Goal: Communication & Community: Share content

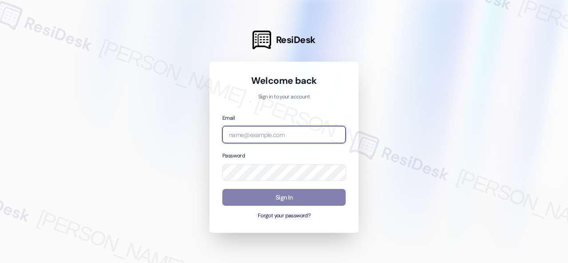
click at [245, 139] on input "email" at bounding box center [283, 134] width 123 height 17
paste input "automated-surveys-birchstone_residential-resen.fifteen@birchstone_[DOMAIN_NAME]"
type input "automated-surveys-birchstone_residential-resen.fifteen@birchstone_[DOMAIN_NAME]"
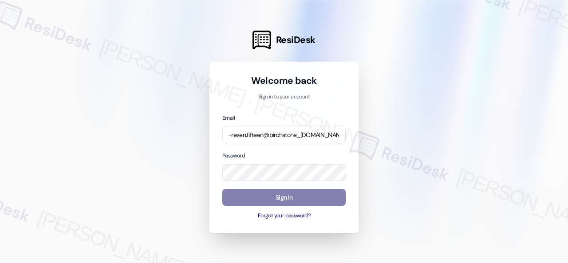
scroll to position [0, 0]
click at [156, 220] on div at bounding box center [284, 131] width 568 height 263
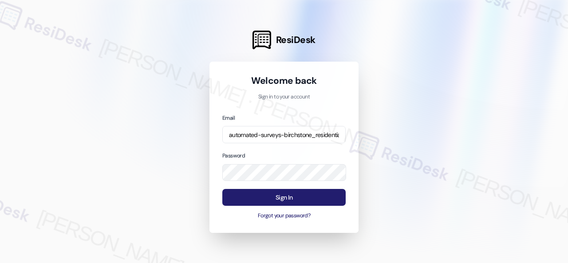
click at [264, 196] on button "Sign In" at bounding box center [283, 197] width 123 height 17
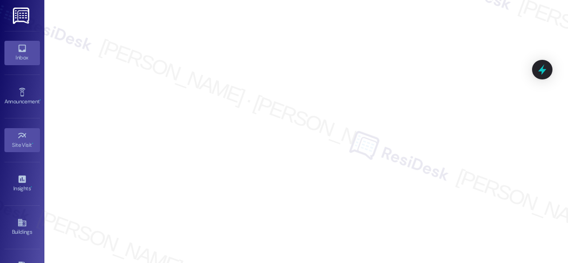
click at [19, 56] on div "Inbox" at bounding box center [22, 57] width 44 height 9
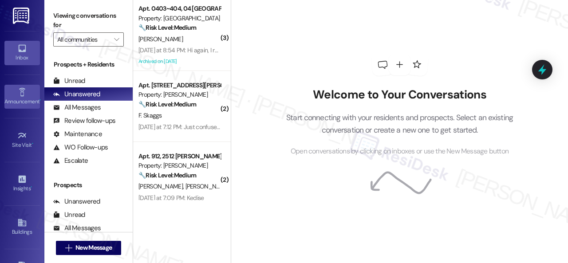
click at [26, 100] on div "Announcement •" at bounding box center [22, 101] width 44 height 9
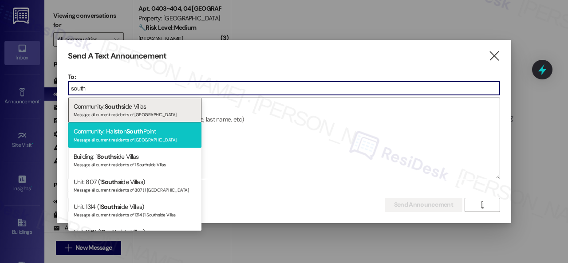
type input "south"
click at [112, 139] on div "Message all current residents of [GEOGRAPHIC_DATA]" at bounding box center [135, 139] width 122 height 8
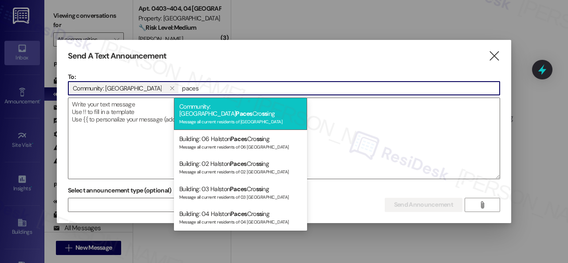
type input "paces"
click at [235, 110] on span "Paces" at bounding box center [243, 114] width 17 height 8
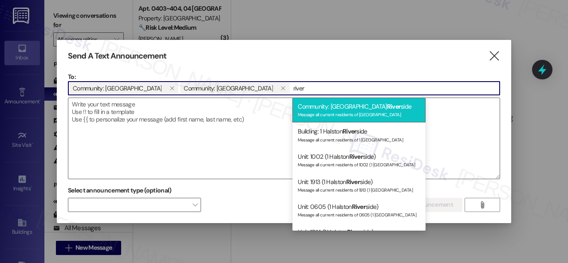
type input "river"
click at [330, 108] on div "Community: Halston River side Message all current residents of [GEOGRAPHIC_DATA]" at bounding box center [358, 110] width 133 height 25
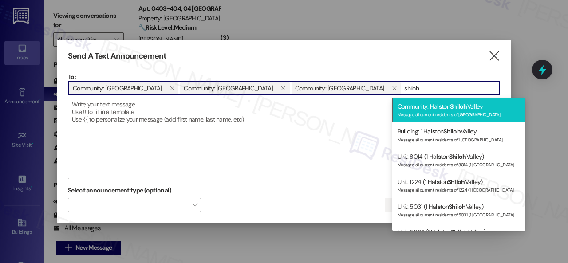
type input "shiloh"
click at [437, 112] on div "Message all current residents of [GEOGRAPHIC_DATA]" at bounding box center [458, 114] width 122 height 8
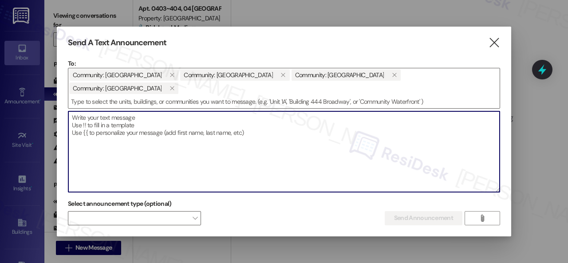
click at [162, 119] on textarea at bounding box center [283, 151] width 431 height 81
paste textarea "Congratulations to all the Pay Smart, Win Big winners! (Felicidades a los gando…"
type textarea "Congratulations to all the Pay Smart, Win Big winners! (Felicidades a los gando…"
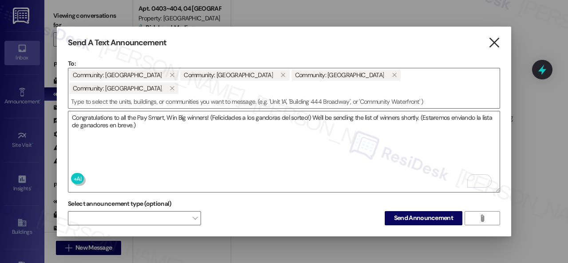
click at [494, 40] on icon "" at bounding box center [494, 42] width 12 height 9
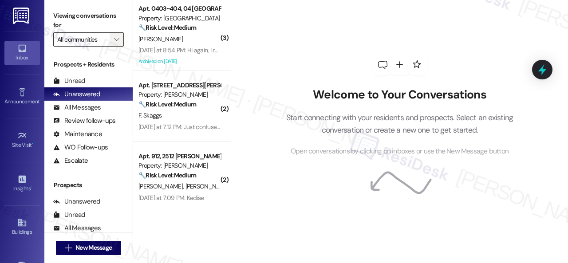
click at [119, 39] on icon "" at bounding box center [116, 39] width 5 height 7
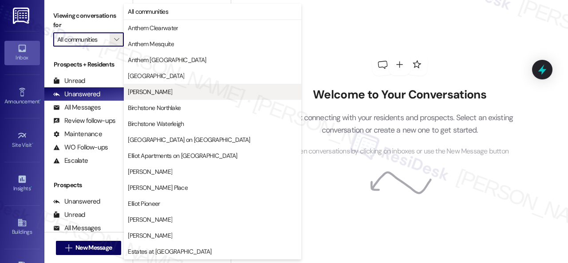
scroll to position [355, 0]
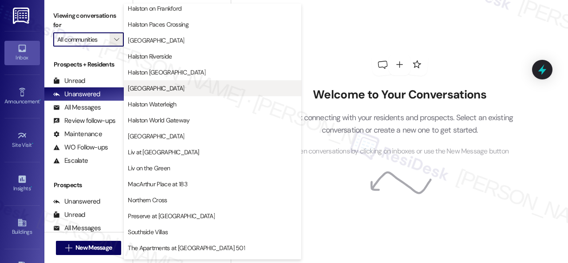
click at [171, 89] on span "[GEOGRAPHIC_DATA]" at bounding box center [156, 88] width 56 height 9
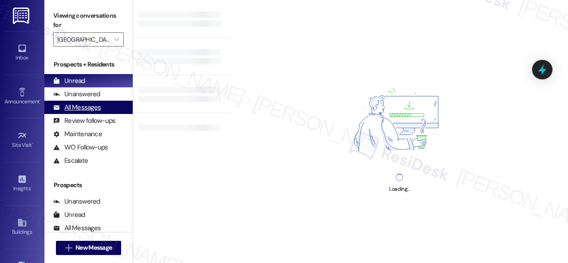
type input "[GEOGRAPHIC_DATA]"
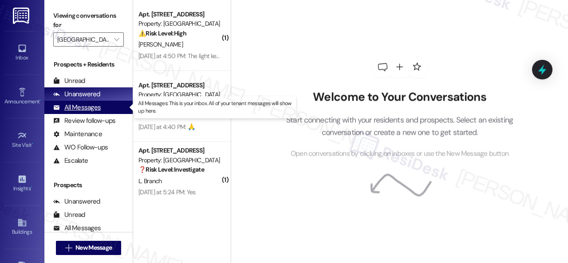
click at [86, 109] on div "All Messages" at bounding box center [76, 107] width 47 height 9
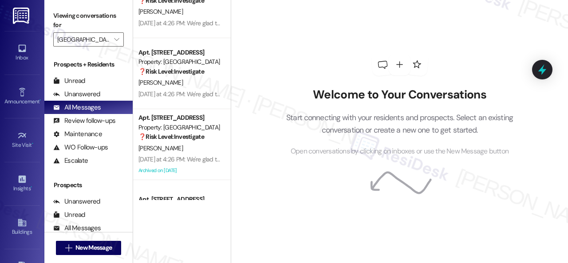
scroll to position [532, 0]
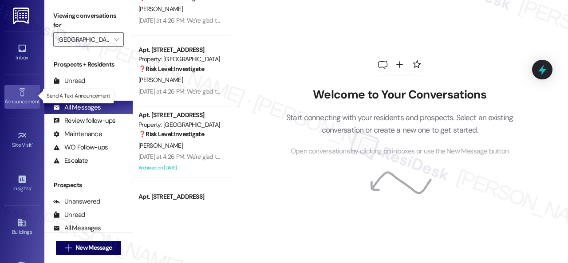
click at [20, 97] on div "Announcement •" at bounding box center [22, 101] width 44 height 9
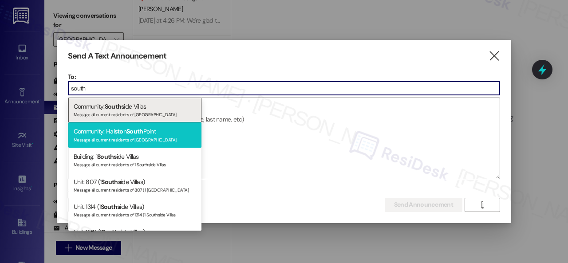
type input "south"
click at [109, 136] on div "Message all current residents of [GEOGRAPHIC_DATA]" at bounding box center [135, 139] width 122 height 8
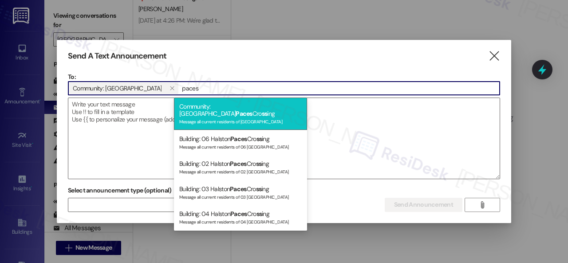
type input "paces"
click at [212, 117] on div "Message all current residents of [GEOGRAPHIC_DATA]" at bounding box center [240, 121] width 122 height 8
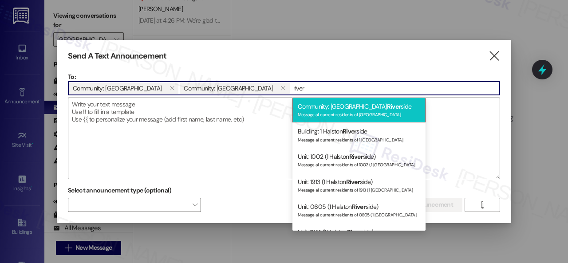
type input "river"
click at [343, 110] on div "Community: Halston River side Message all current residents of [GEOGRAPHIC_DATA]" at bounding box center [358, 110] width 133 height 25
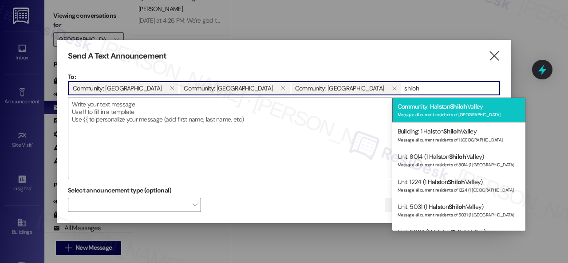
type input "shiloh"
click at [452, 107] on span "Shiloh" at bounding box center [458, 106] width 17 height 8
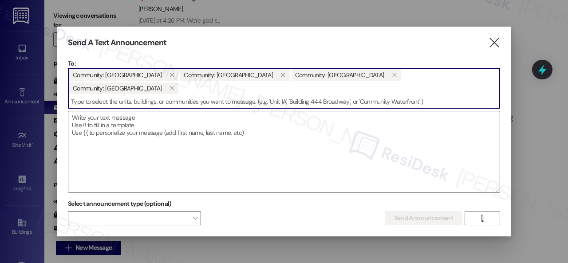
click at [135, 119] on textarea at bounding box center [283, 151] width 431 height 81
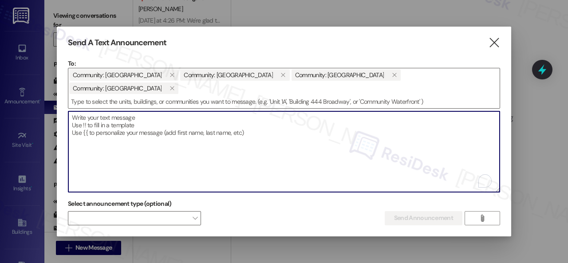
paste textarea "Congratulations to all the Pay Smart, Win Big winners! (Felicidades a los gando…"
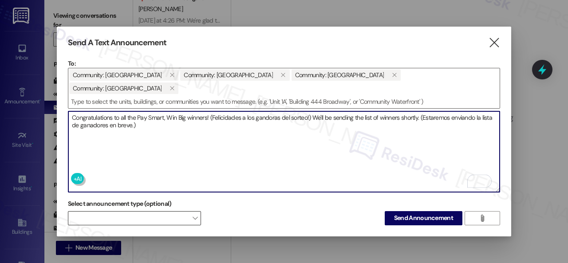
type textarea "Congratulations to all the Pay Smart, Win Big winners! (Felicidades a los gando…"
click at [153, 213] on span at bounding box center [134, 218] width 133 height 14
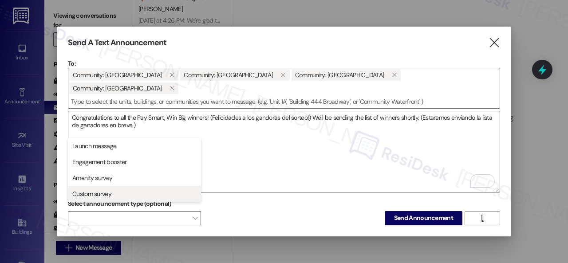
click at [105, 195] on span "Custom survey" at bounding box center [91, 193] width 39 height 9
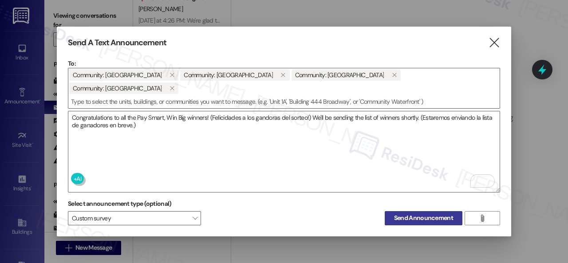
click at [423, 213] on span "Send Announcement" at bounding box center [423, 217] width 59 height 9
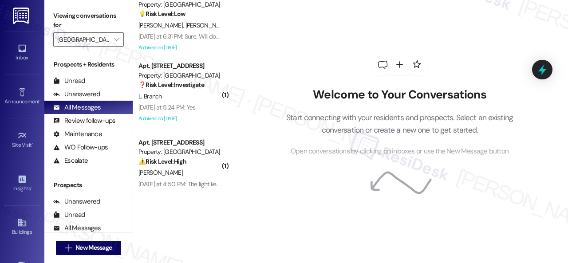
scroll to position [0, 0]
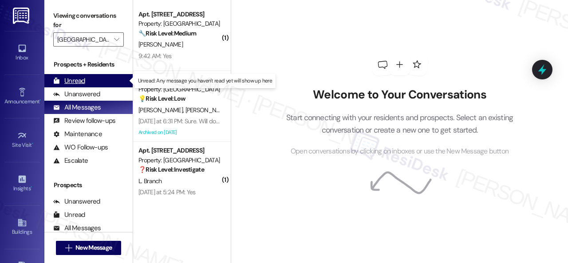
click at [81, 78] on div "Unread" at bounding box center [69, 80] width 32 height 9
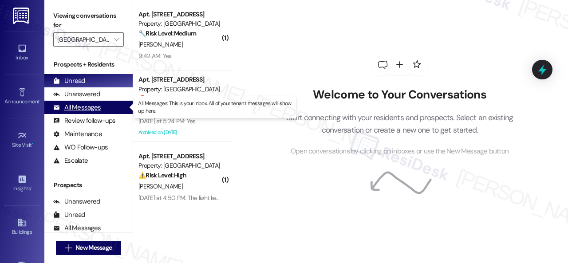
click at [87, 106] on div "All Messages" at bounding box center [76, 107] width 47 height 9
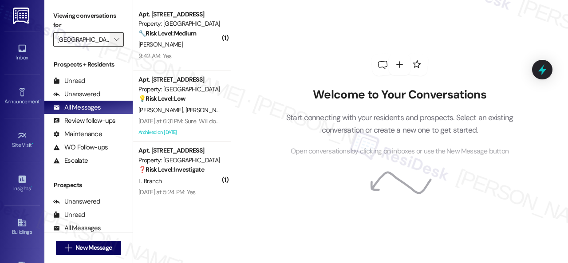
click at [118, 40] on icon "" at bounding box center [116, 39] width 5 height 7
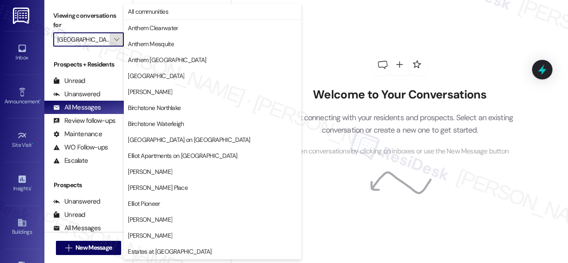
scroll to position [304, 0]
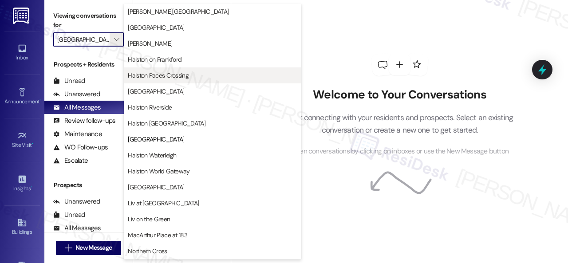
click at [166, 75] on span "Halston Paces Crossing" at bounding box center [158, 75] width 61 height 9
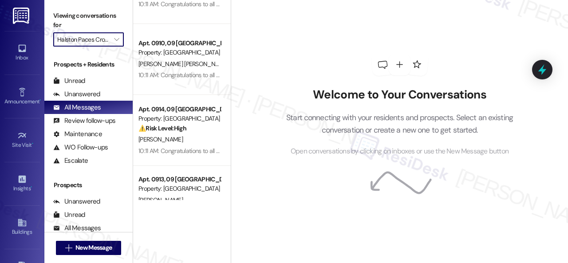
scroll to position [133, 0]
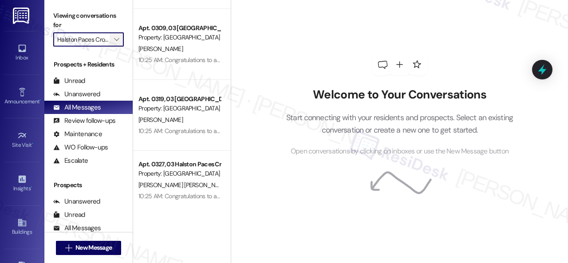
click at [119, 39] on span "" at bounding box center [116, 39] width 8 height 14
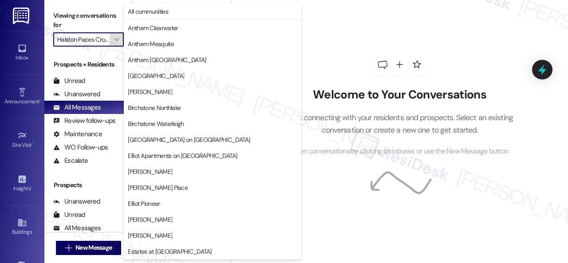
scroll to position [304, 0]
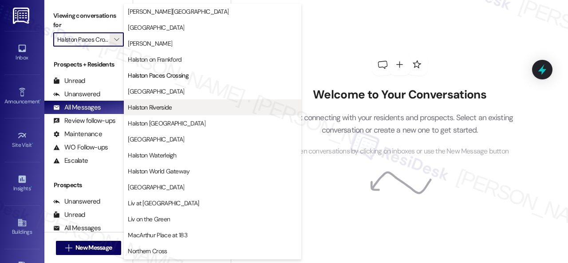
click at [163, 107] on span "Halston Riverside" at bounding box center [150, 107] width 44 height 9
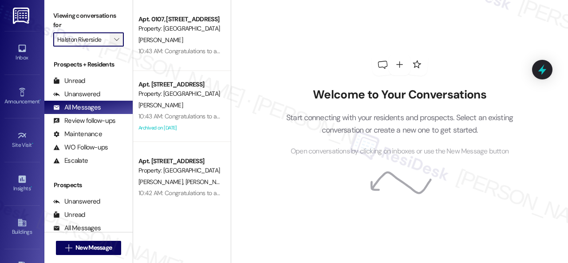
click at [118, 36] on icon "" at bounding box center [116, 39] width 5 height 7
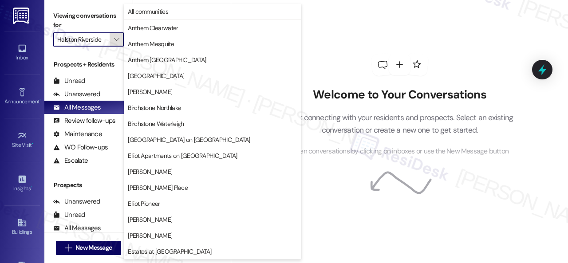
scroll to position [304, 0]
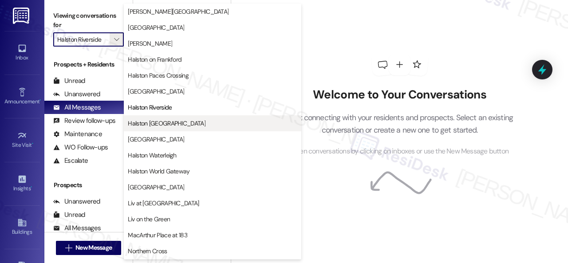
click at [156, 122] on span "Halston [GEOGRAPHIC_DATA]" at bounding box center [167, 123] width 78 height 9
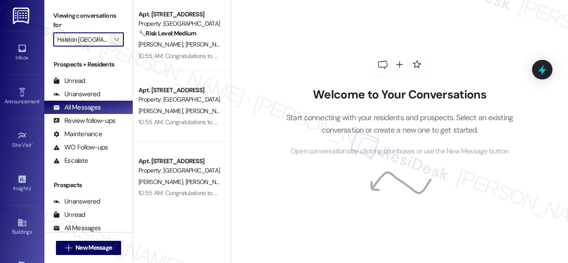
click at [115, 39] on icon "" at bounding box center [116, 39] width 5 height 7
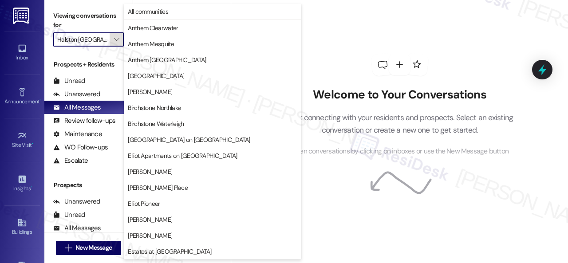
scroll to position [304, 0]
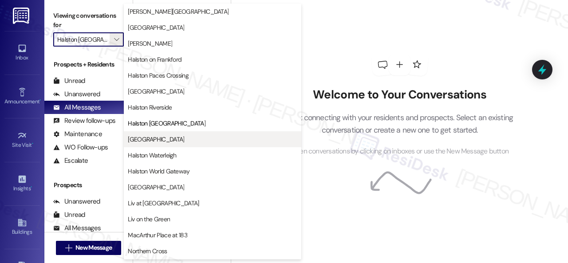
click at [153, 134] on button "[GEOGRAPHIC_DATA]" at bounding box center [212, 139] width 177 height 16
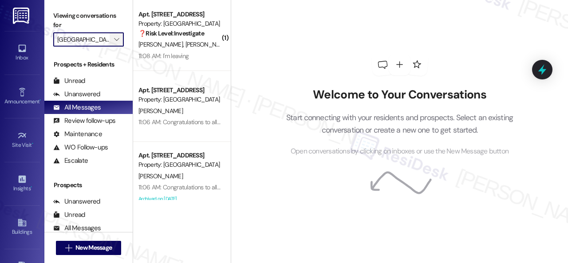
click at [120, 37] on span "" at bounding box center [116, 39] width 8 height 14
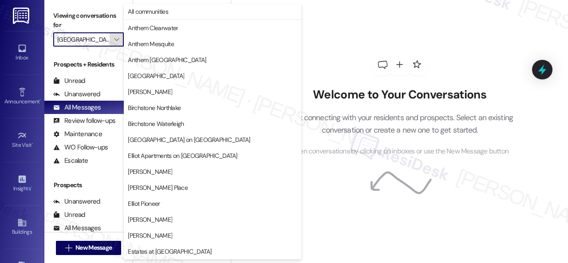
scroll to position [304, 0]
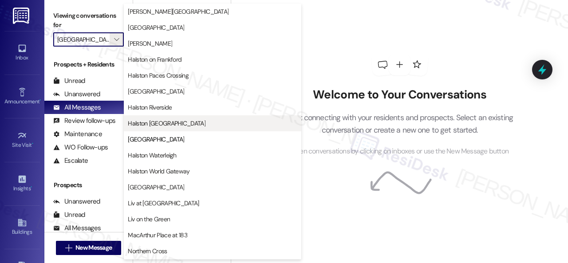
click at [149, 123] on span "Halston [GEOGRAPHIC_DATA]" at bounding box center [167, 123] width 78 height 9
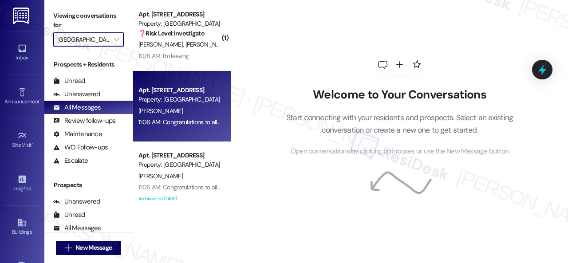
type input "Halston [GEOGRAPHIC_DATA]"
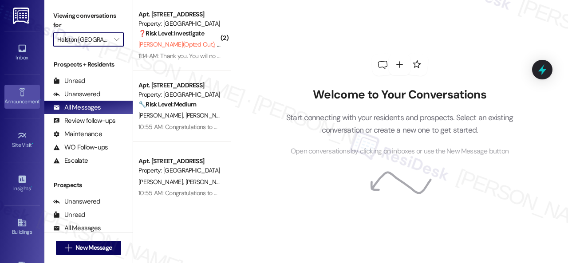
click at [23, 90] on icon at bounding box center [22, 92] width 10 height 10
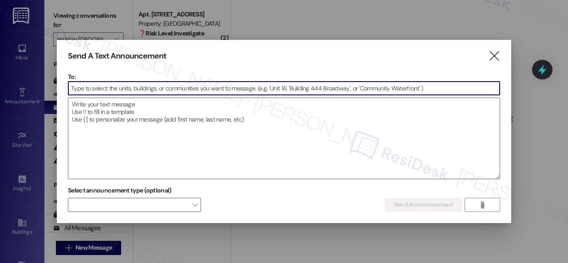
click at [153, 87] on input at bounding box center [283, 88] width 431 height 13
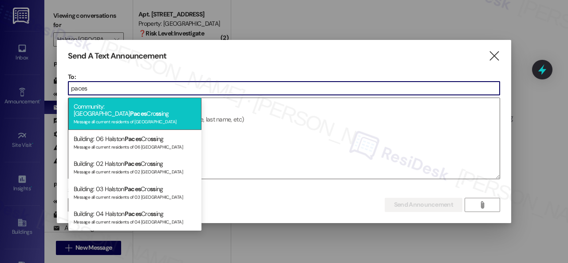
type input "paces"
click at [121, 108] on div "Community: Halston Paces Cro ss ing Message all current residents of [GEOGRAPHI…" at bounding box center [134, 114] width 133 height 32
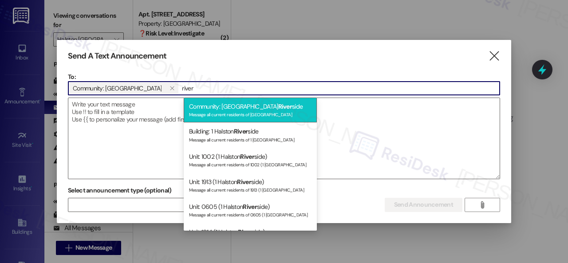
type input "river"
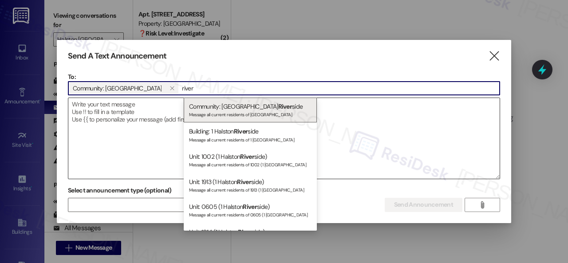
click at [229, 111] on div "Message all current residents of [GEOGRAPHIC_DATA]" at bounding box center [250, 114] width 122 height 8
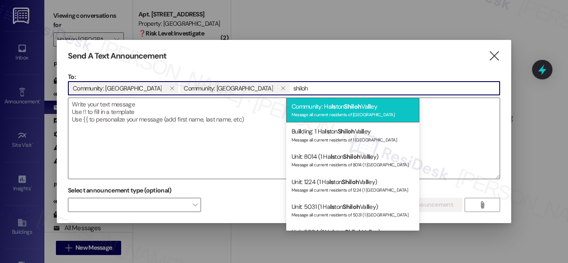
type input "shiloh"
click at [337, 110] on div "Community: Ha ls ton Shiloh Va ll ey Message all current residents of [GEOGRAPH…" at bounding box center [352, 110] width 133 height 25
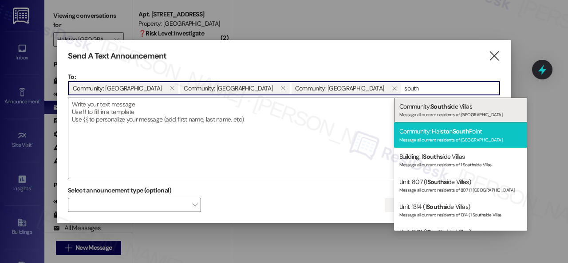
type input "south"
click at [428, 132] on div "Community: Hal sto n [GEOGRAPHIC_DATA] Message all current residents of [GEOGRA…" at bounding box center [460, 134] width 133 height 25
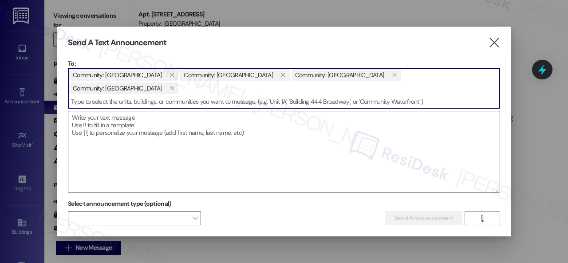
click at [166, 119] on textarea at bounding box center [283, 151] width 431 height 81
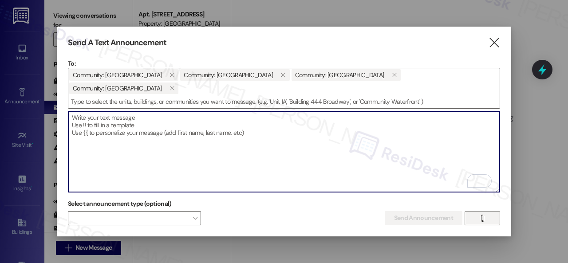
click at [472, 212] on button "" at bounding box center [481, 218] width 35 height 14
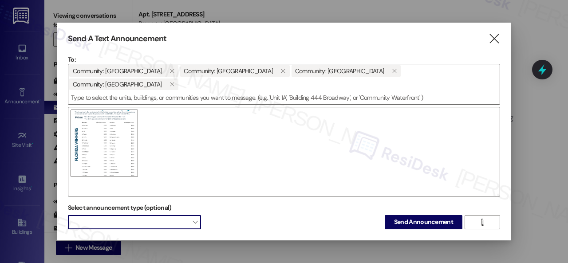
click at [183, 218] on span at bounding box center [134, 222] width 133 height 14
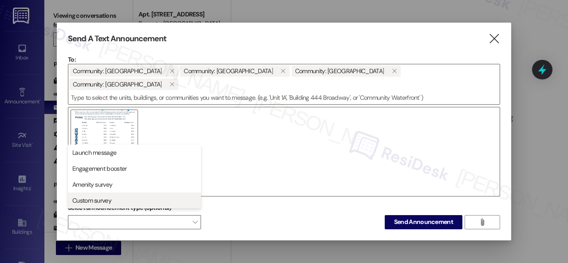
click at [93, 203] on span "Custom survey" at bounding box center [91, 200] width 39 height 9
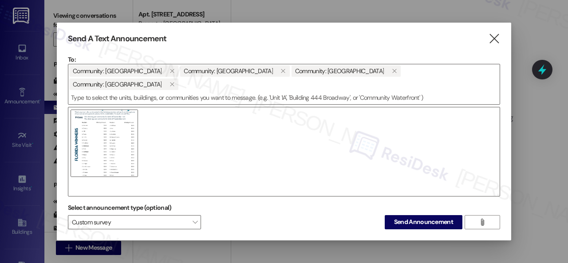
click at [262, 212] on div "Select announcement type (optional) Custom survey  Send Announcement Enter a m…" at bounding box center [284, 215] width 432 height 28
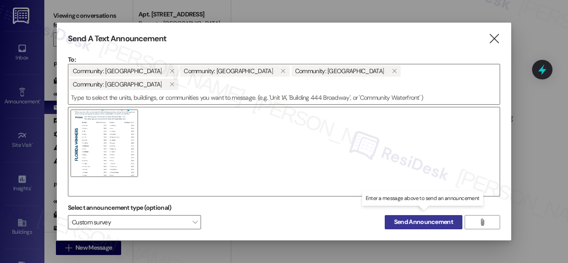
click at [431, 219] on span "Send Announcement" at bounding box center [423, 221] width 59 height 9
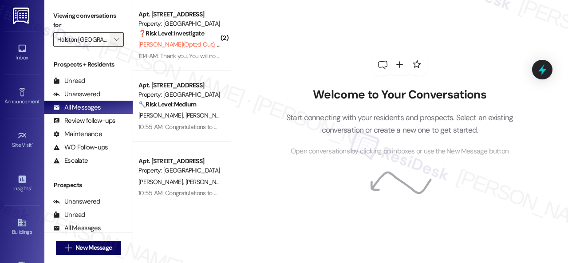
click at [119, 39] on icon "" at bounding box center [116, 39] width 5 height 7
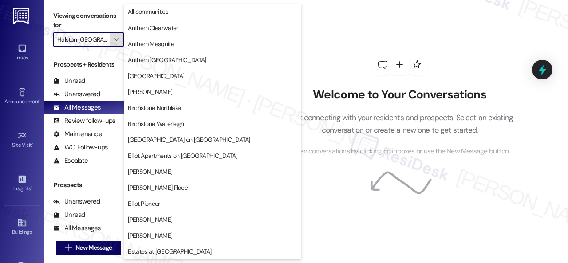
scroll to position [304, 0]
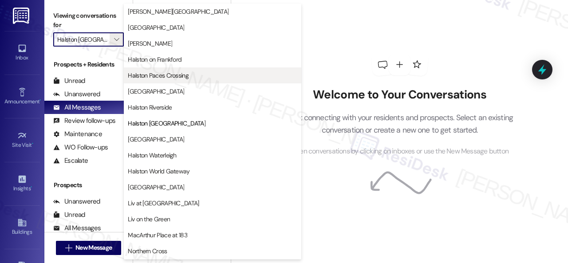
click at [160, 76] on span "Halston Paces Crossing" at bounding box center [158, 75] width 61 height 9
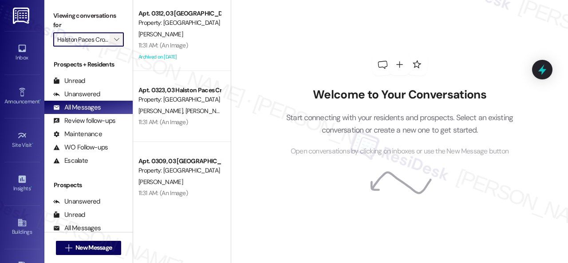
click at [121, 39] on span "" at bounding box center [116, 39] width 8 height 14
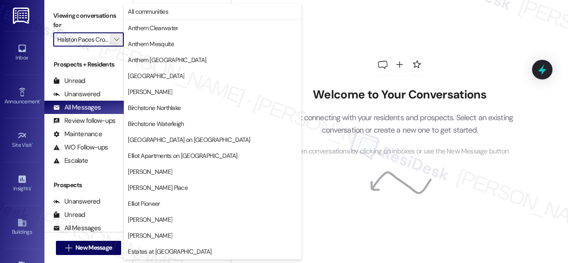
scroll to position [304, 0]
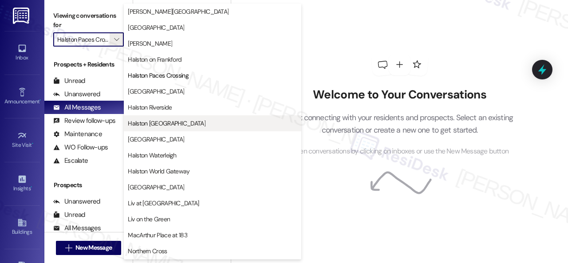
click at [160, 119] on span "Halston [GEOGRAPHIC_DATA]" at bounding box center [167, 123] width 78 height 9
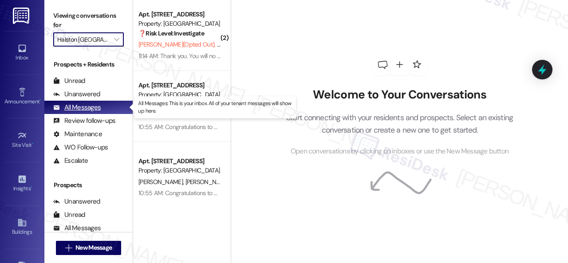
click at [83, 105] on div "All Messages" at bounding box center [76, 107] width 47 height 9
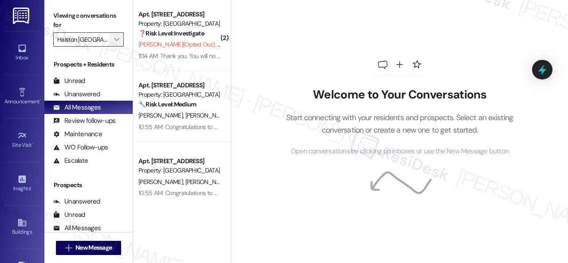
click at [118, 40] on icon "" at bounding box center [116, 39] width 5 height 7
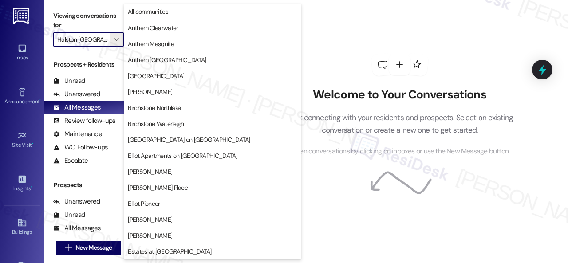
scroll to position [304, 0]
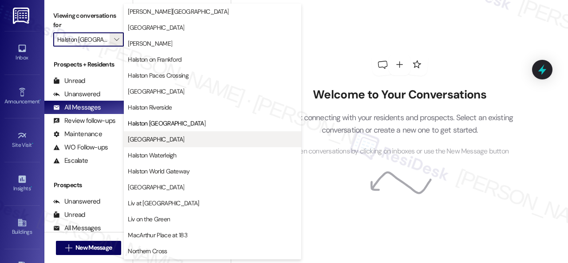
click at [157, 137] on span "[GEOGRAPHIC_DATA]" at bounding box center [156, 139] width 56 height 9
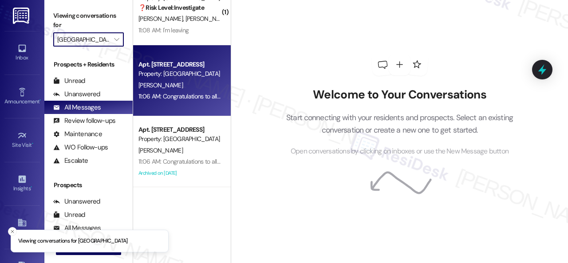
scroll to position [44, 0]
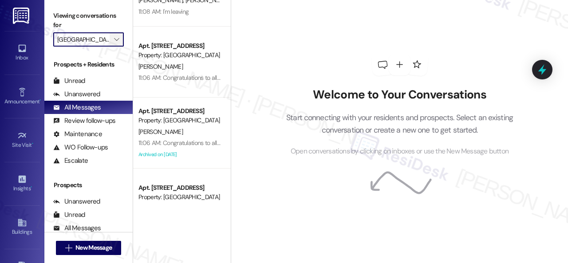
click at [119, 40] on icon "" at bounding box center [116, 39] width 5 height 7
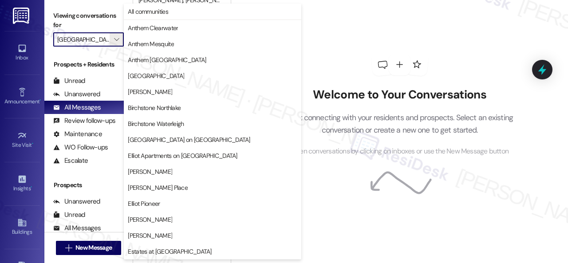
scroll to position [304, 0]
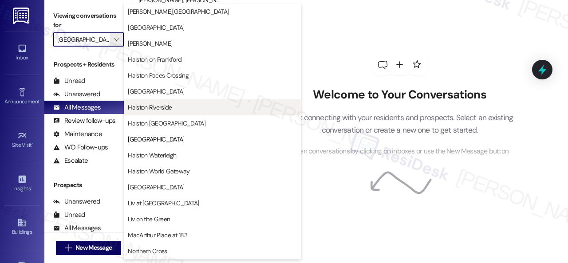
click at [166, 107] on span "Halston Riverside" at bounding box center [150, 107] width 44 height 9
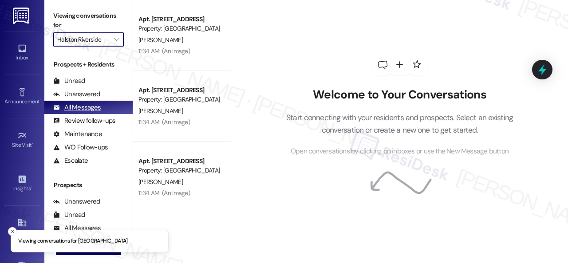
click at [80, 106] on div "All Messages" at bounding box center [76, 107] width 47 height 9
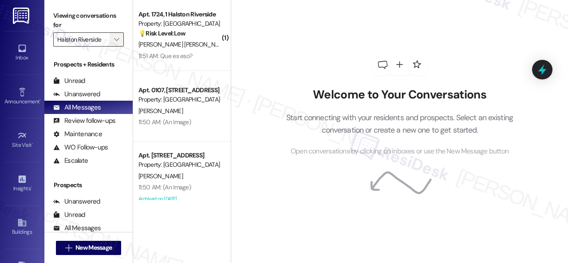
click at [119, 40] on icon "" at bounding box center [116, 39] width 5 height 7
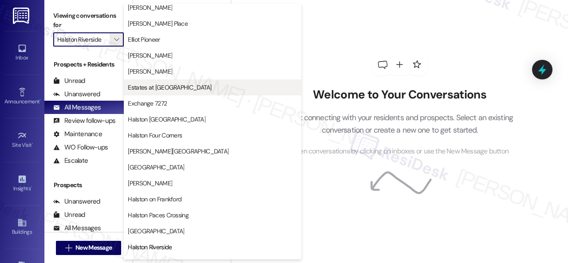
scroll to position [177, 0]
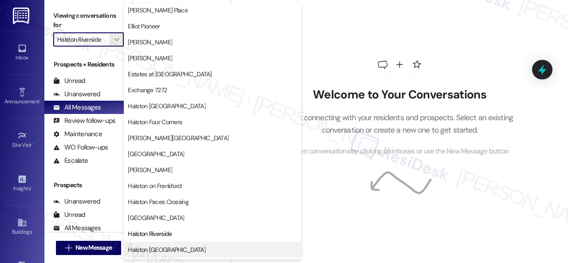
click at [162, 250] on span "Halston [GEOGRAPHIC_DATA]" at bounding box center [167, 249] width 78 height 9
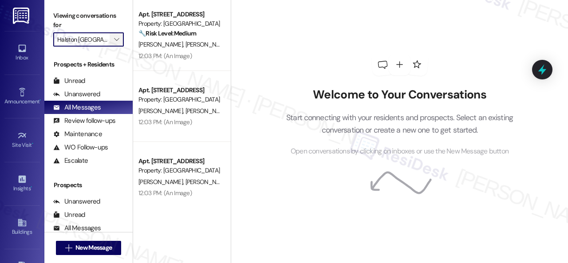
click at [119, 39] on icon "" at bounding box center [116, 39] width 5 height 7
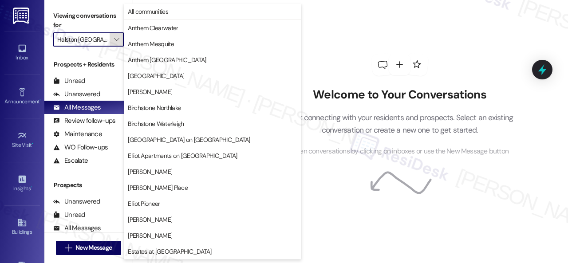
scroll to position [304, 0]
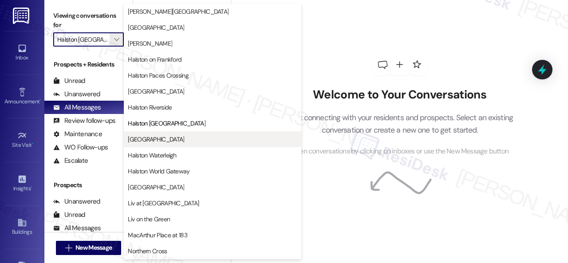
click at [160, 137] on span "[GEOGRAPHIC_DATA]" at bounding box center [156, 139] width 56 height 9
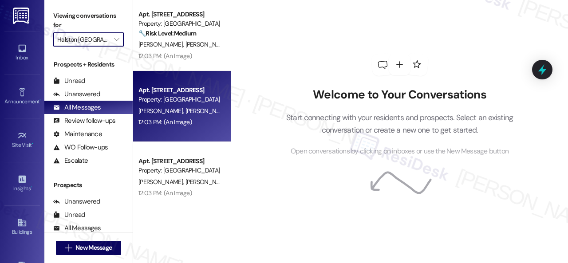
type input "[GEOGRAPHIC_DATA]"
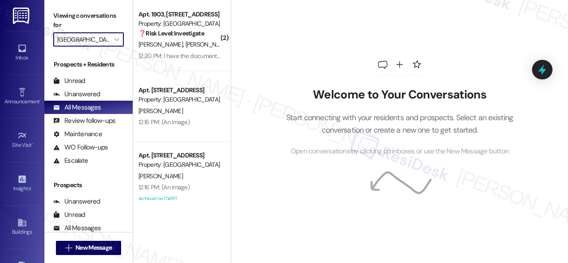
click at [188, 117] on div "12:16 PM: (An Image) 12:16 PM: (An Image)" at bounding box center [179, 122] width 84 height 11
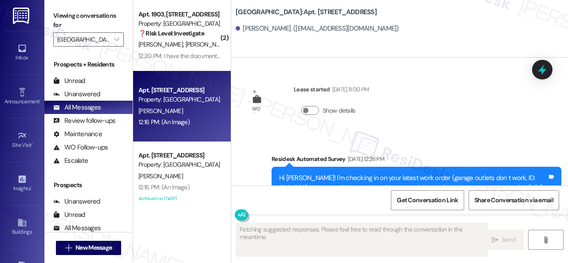
scroll to position [603, 0]
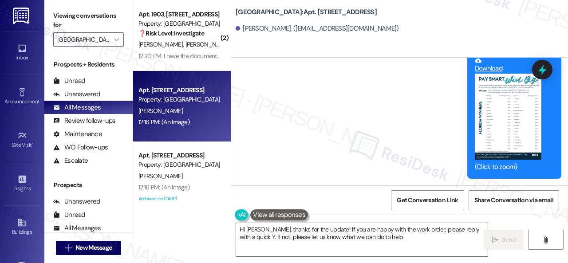
type textarea "Hi [PERSON_NAME], thanks for the update! If you are happy with the work order, …"
